Goal: Information Seeking & Learning: Learn about a topic

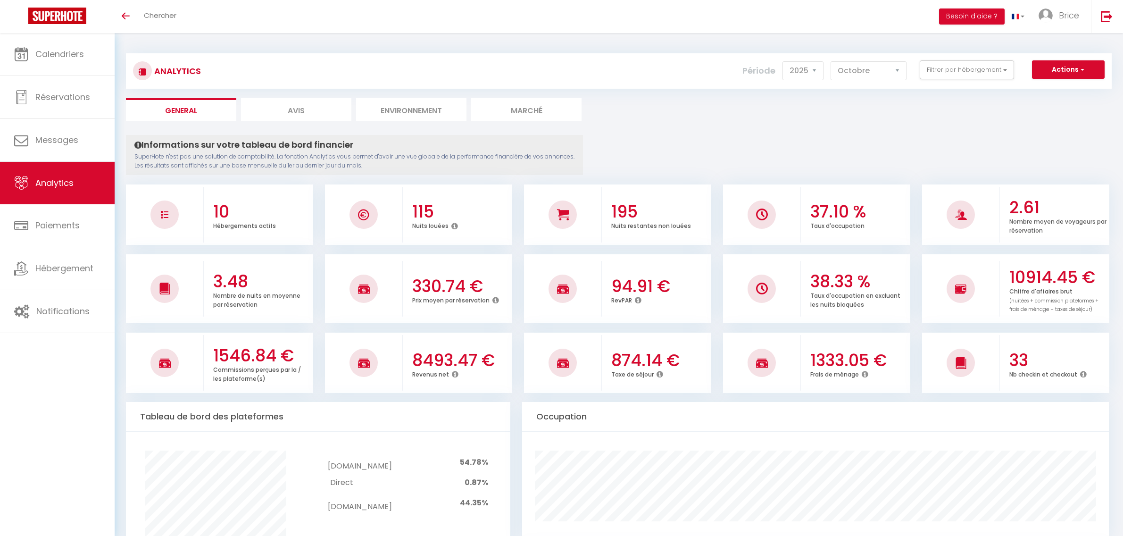
select select "2025"
select select "10"
click at [875, 67] on select "[PERSON_NAME] Mars Avril Mai Juin Juillet Août Septembre Octobre Novembre Décem…" at bounding box center [868, 70] width 76 height 19
click at [971, 60] on button "Filtrer par hébergement" at bounding box center [966, 69] width 94 height 19
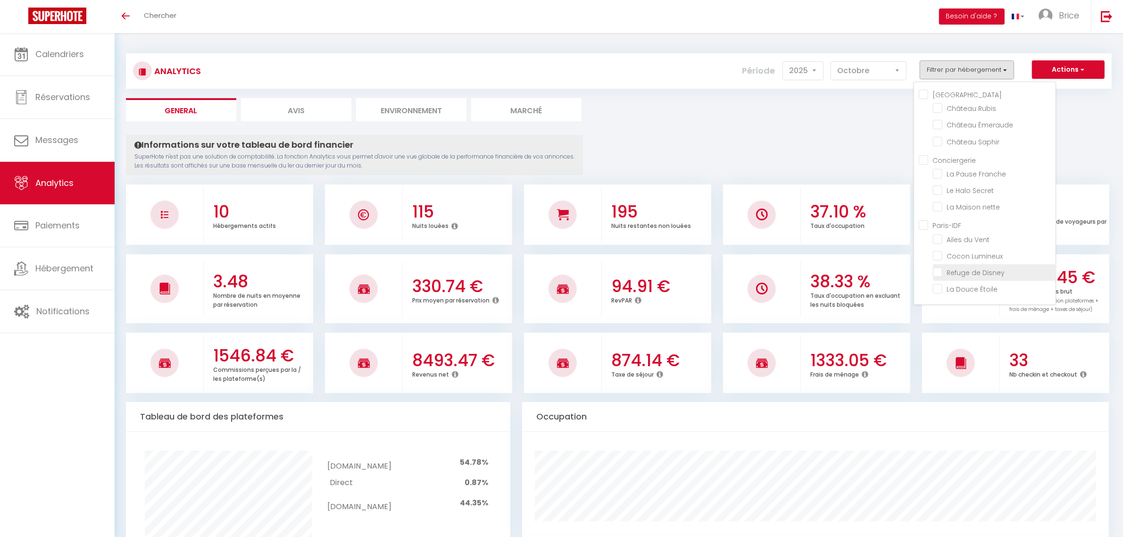
click at [966, 270] on Disney "checkbox" at bounding box center [994, 271] width 123 height 9
checkbox Disney "true"
checkbox Rubis "false"
checkbox Émeraude "false"
checkbox Saphir "false"
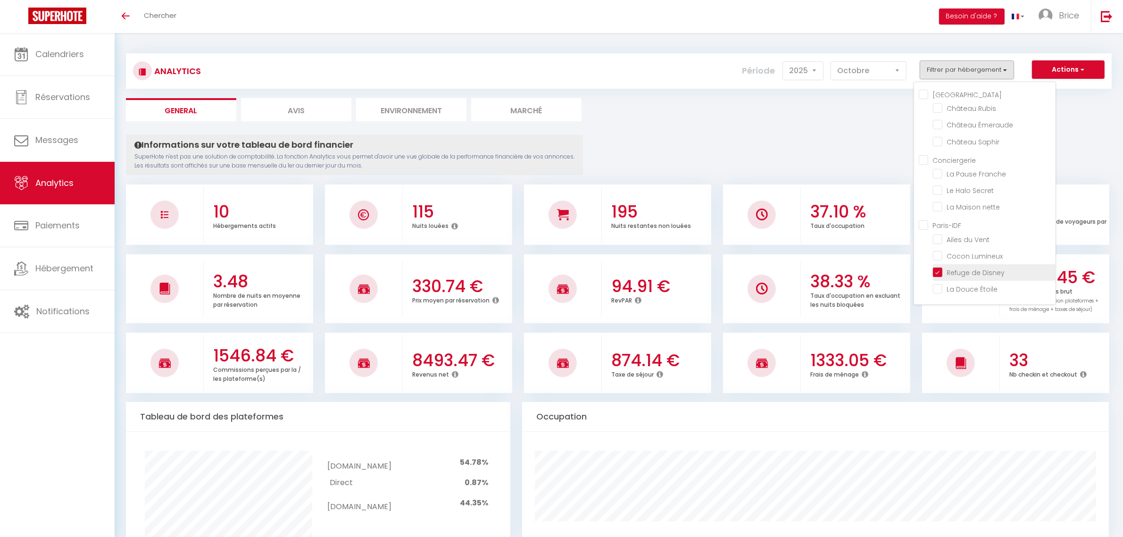
checkbox Franche "false"
checkbox Secret "false"
checkbox nette "false"
checkbox Vent "false"
checkbox Lumineux "false"
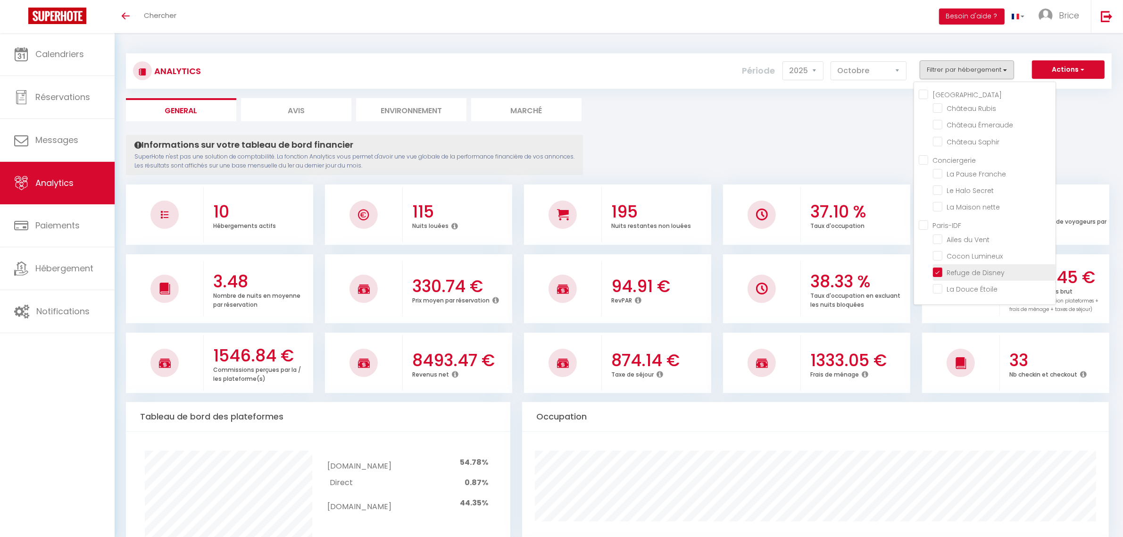
checkbox Étoile "false"
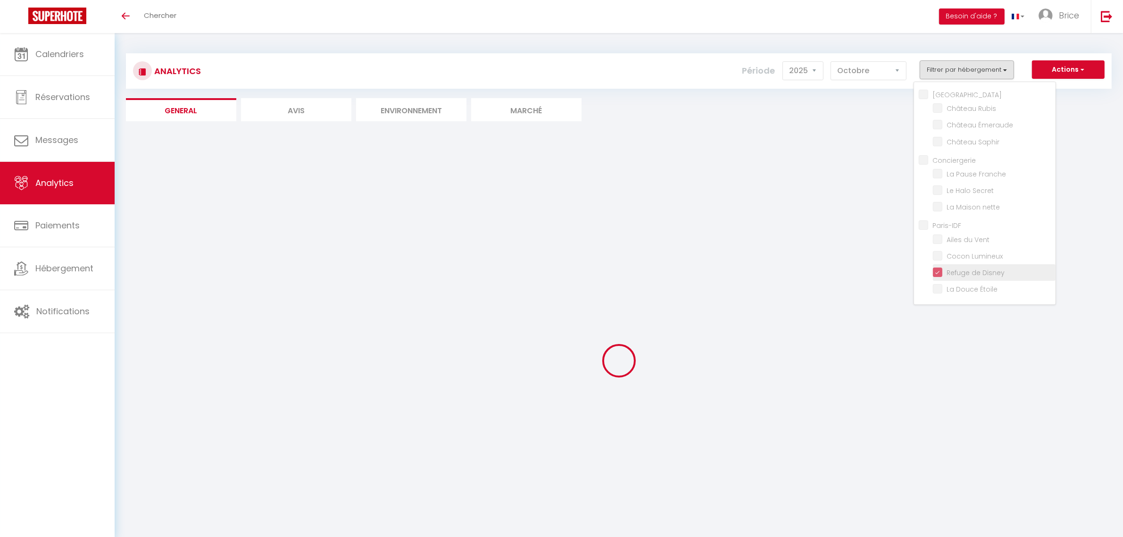
checkbox Rubis "false"
checkbox Émeraude "false"
checkbox Saphir "false"
checkbox Franche "false"
checkbox Secret "false"
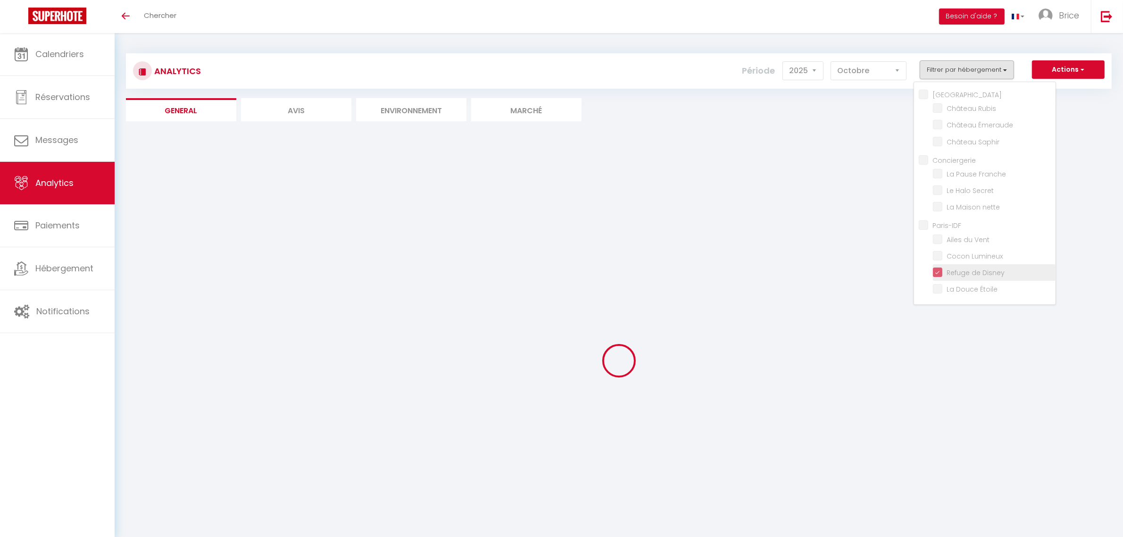
checkbox nette "false"
checkbox Vent "false"
checkbox Lumineux "false"
checkbox Étoile "false"
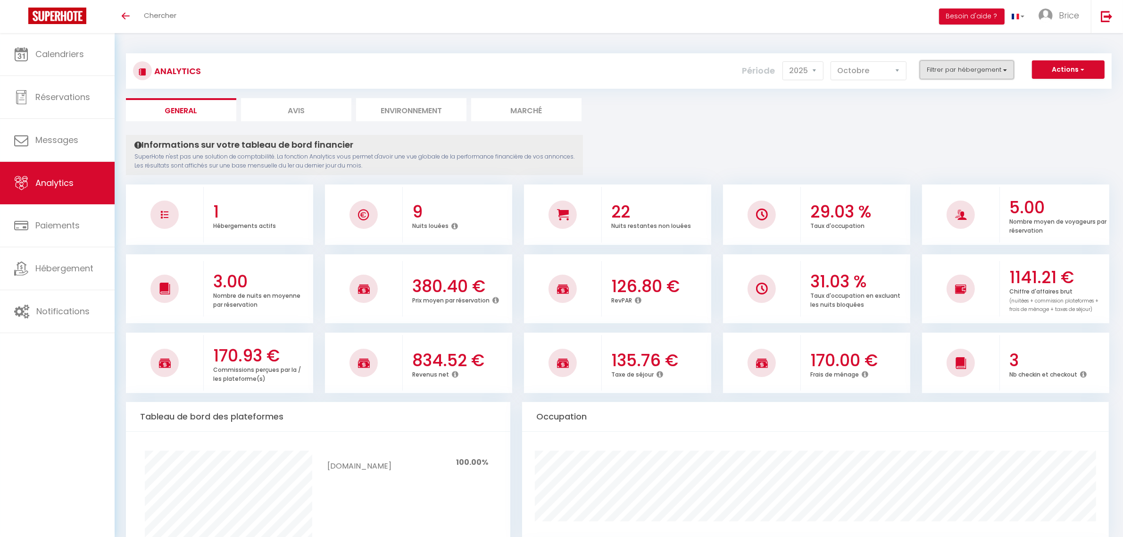
click at [988, 70] on button "Filtrer par hébergement" at bounding box center [966, 69] width 94 height 19
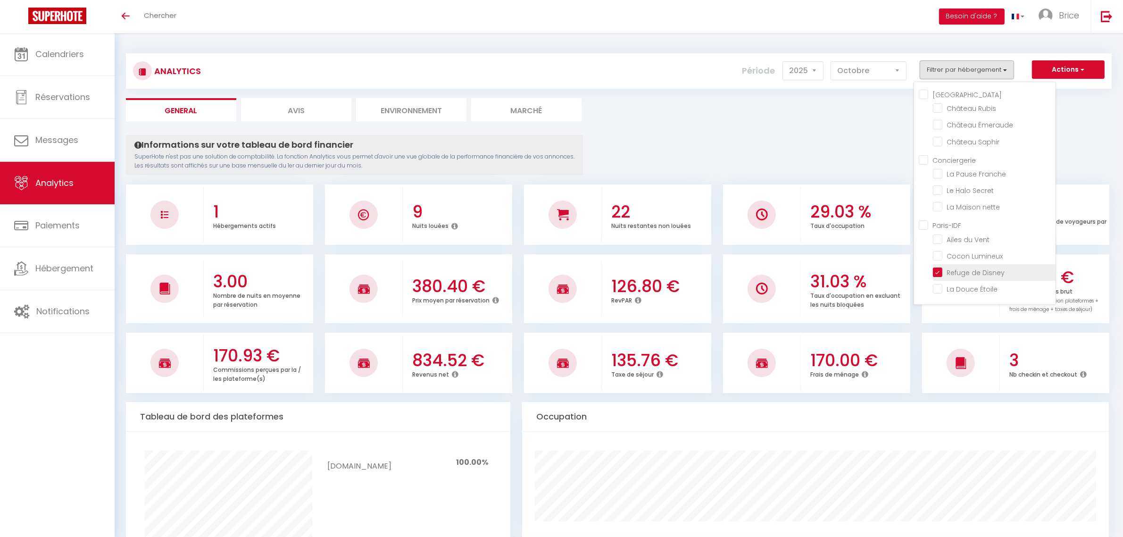
click at [938, 267] on Disney "checkbox" at bounding box center [994, 271] width 123 height 9
checkbox Disney "false"
checkbox Rubis "false"
checkbox Émeraude "false"
checkbox Saphir "false"
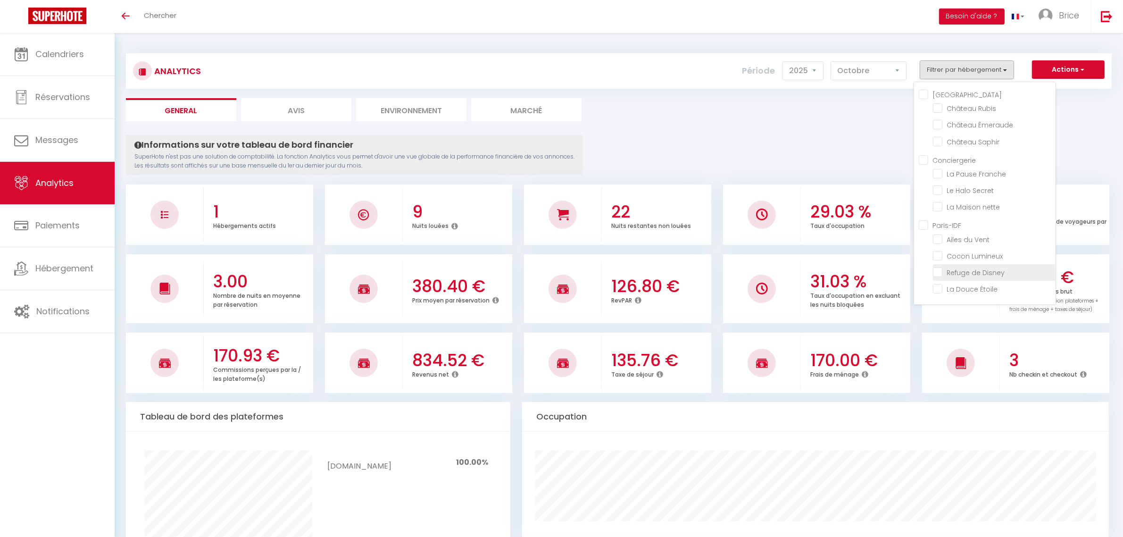
checkbox Franche "false"
checkbox Secret "false"
checkbox nette "false"
checkbox Vent "false"
checkbox Lumineux "false"
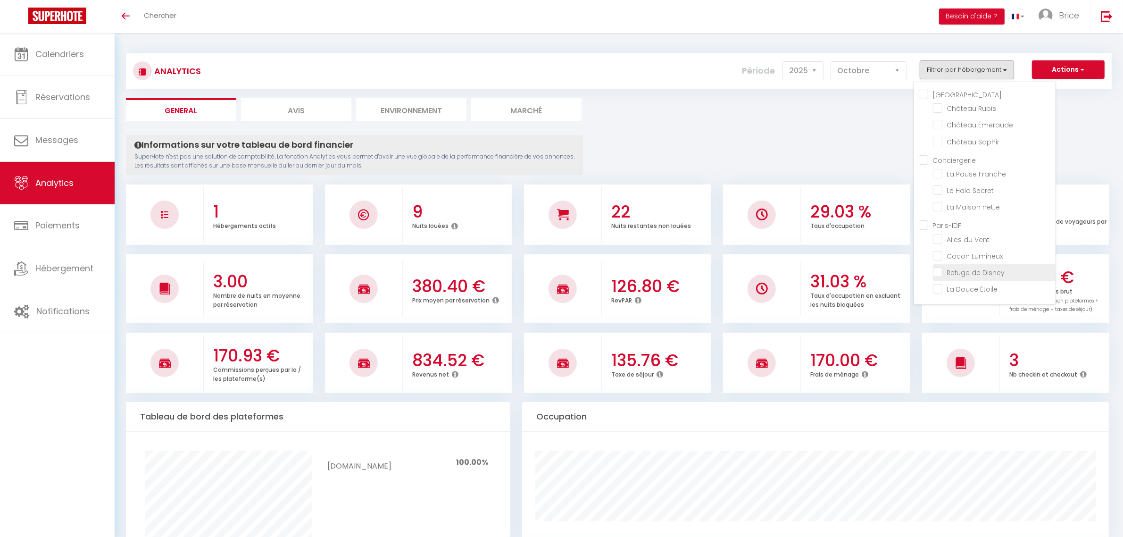
checkbox Étoile "false"
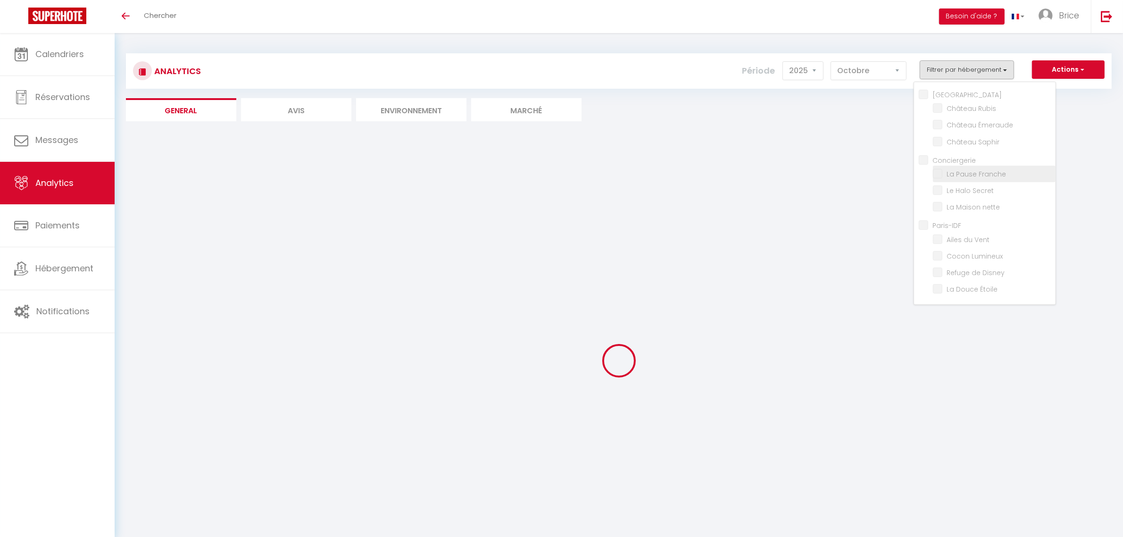
checkbox Rubis "false"
checkbox Émeraude "false"
checkbox Saphir "false"
checkbox Franche "false"
checkbox Secret "false"
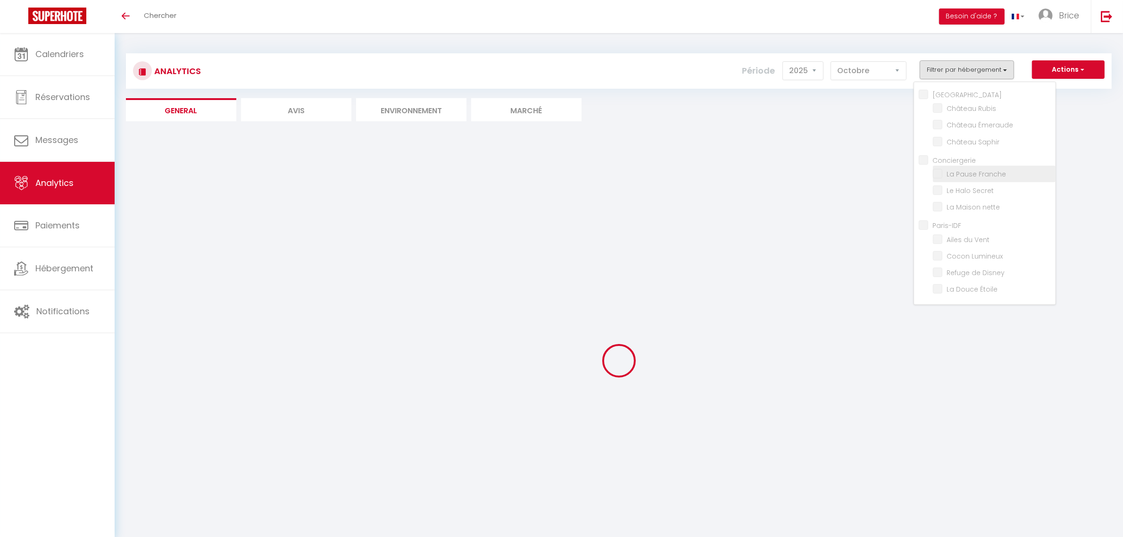
checkbox nette "false"
checkbox Vent "false"
checkbox Lumineux "false"
checkbox Étoile "false"
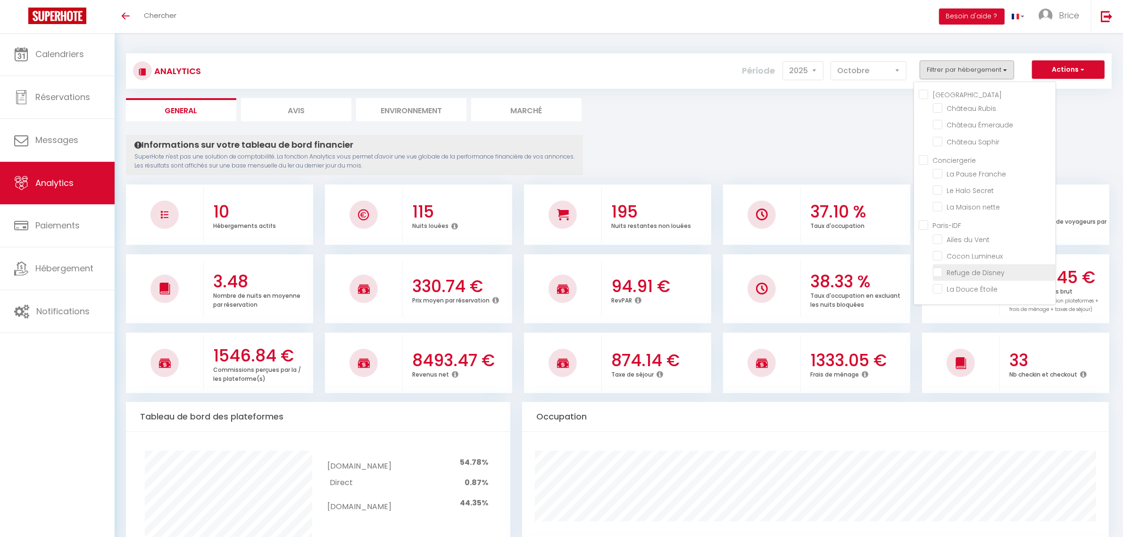
click at [941, 269] on Disney "checkbox" at bounding box center [994, 271] width 123 height 9
checkbox Disney "true"
checkbox Rubis "false"
checkbox Émeraude "false"
checkbox Saphir "false"
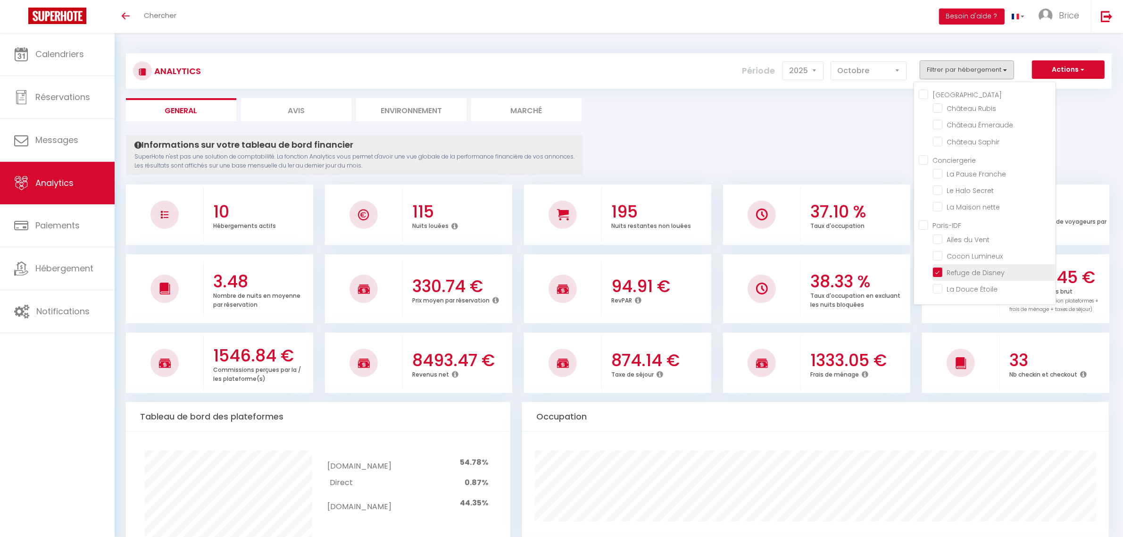
checkbox Franche "false"
checkbox Secret "false"
checkbox nette "false"
checkbox Vent "false"
checkbox Lumineux "false"
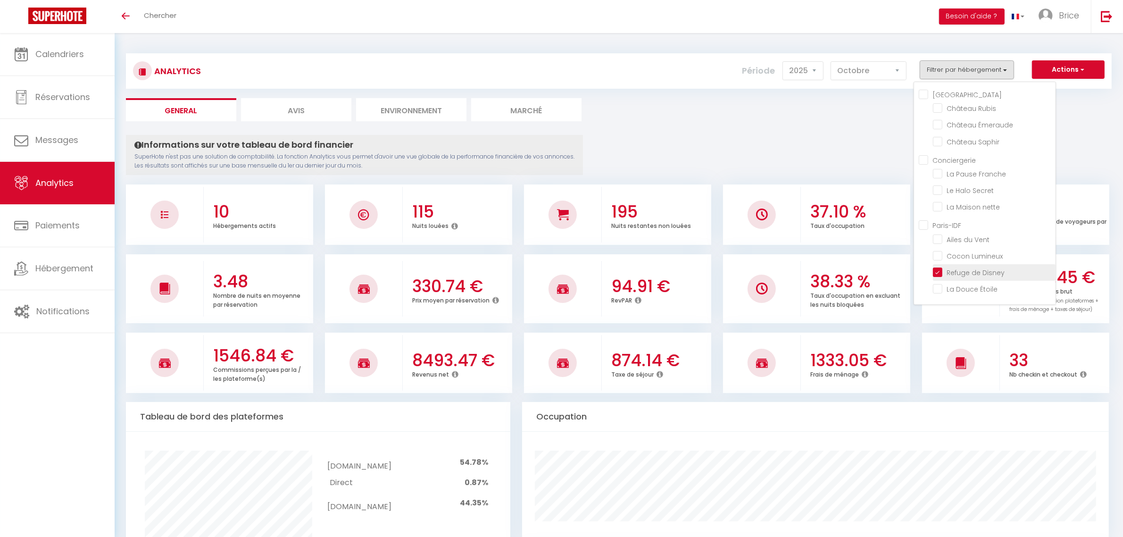
checkbox Étoile "false"
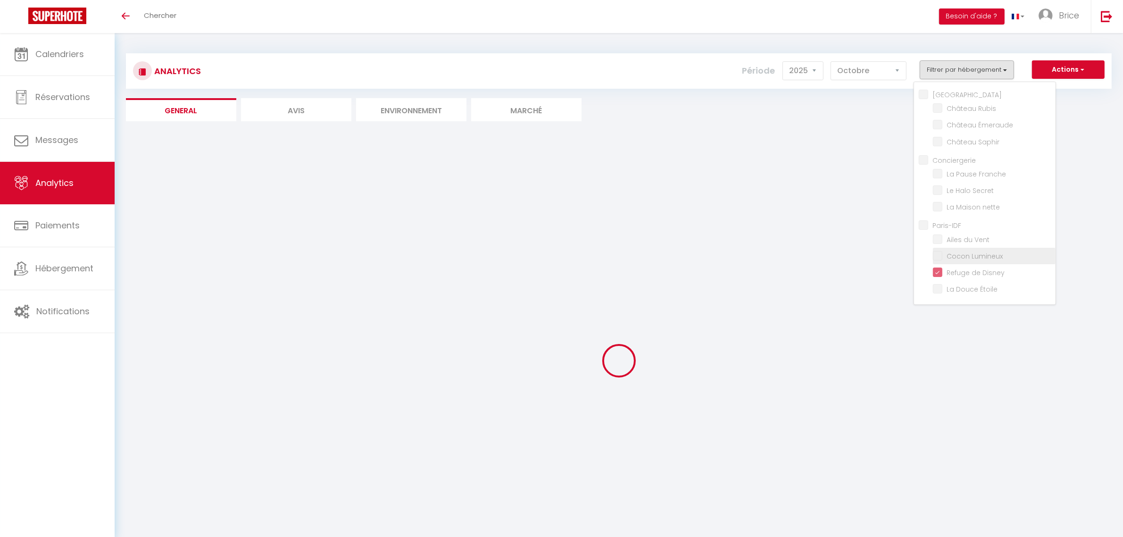
checkbox Rubis "false"
checkbox Émeraude "false"
checkbox Saphir "false"
checkbox Franche "false"
checkbox Secret "false"
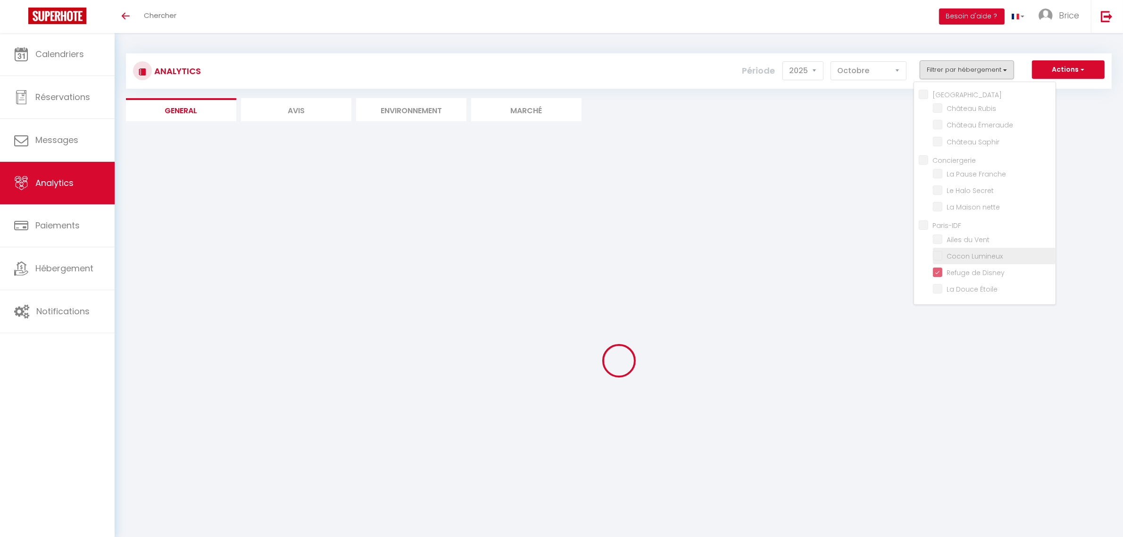
checkbox nette "false"
checkbox Vent "false"
checkbox Lumineux "false"
checkbox Étoile "false"
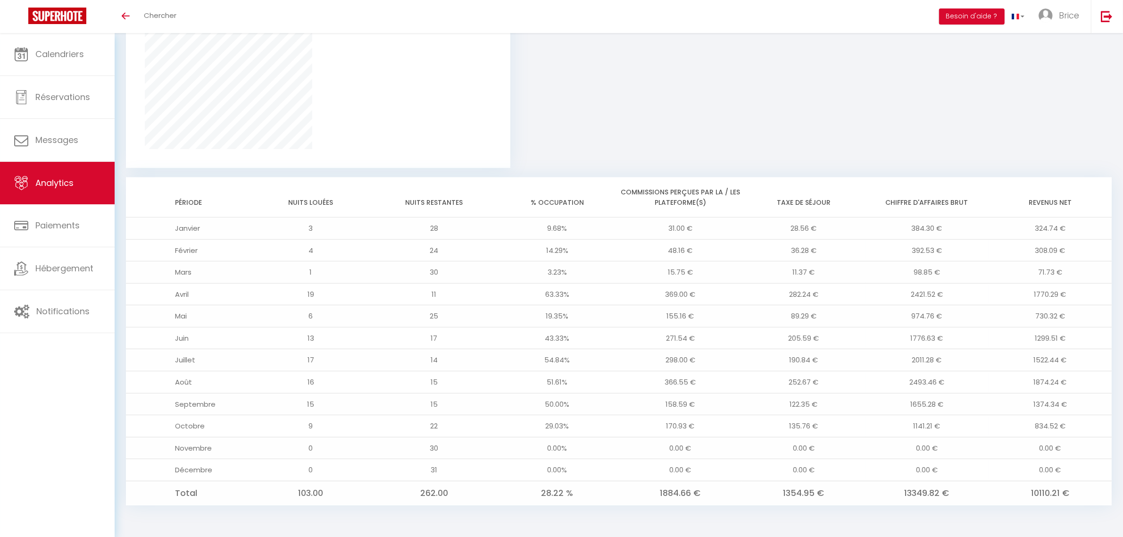
scroll to position [675, 0]
